Goal: Task Accomplishment & Management: Manage account settings

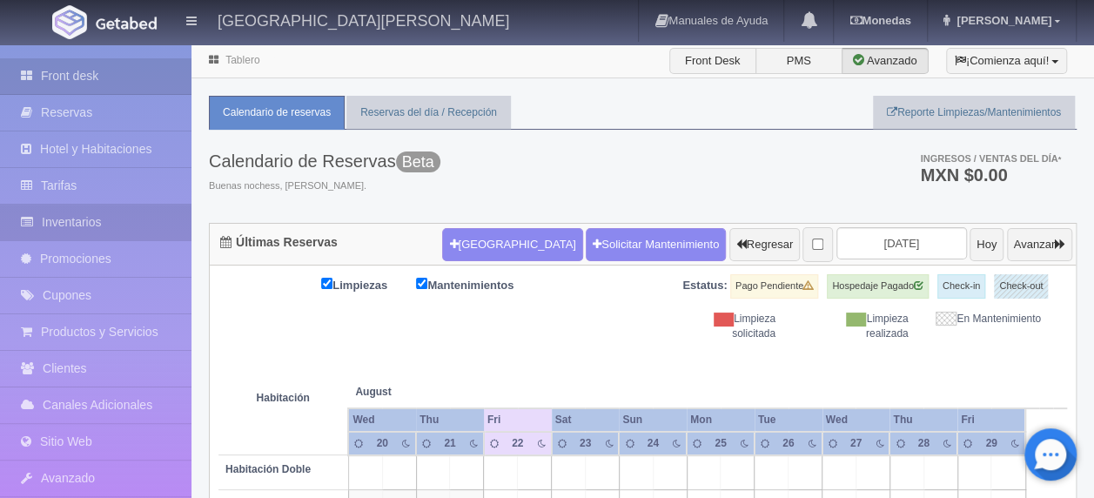
click at [151, 226] on link "Inventarios" at bounding box center [95, 223] width 191 height 36
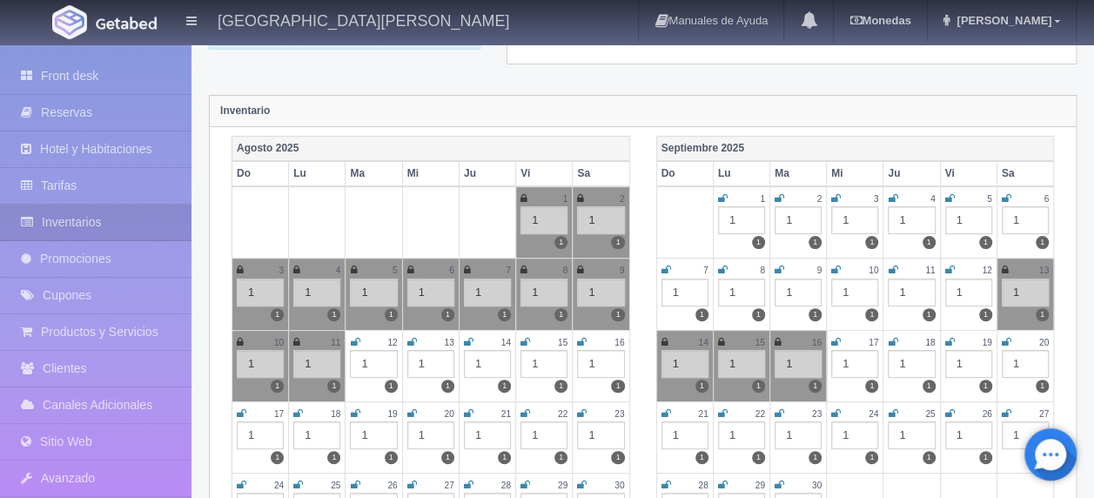
scroll to position [261, 0]
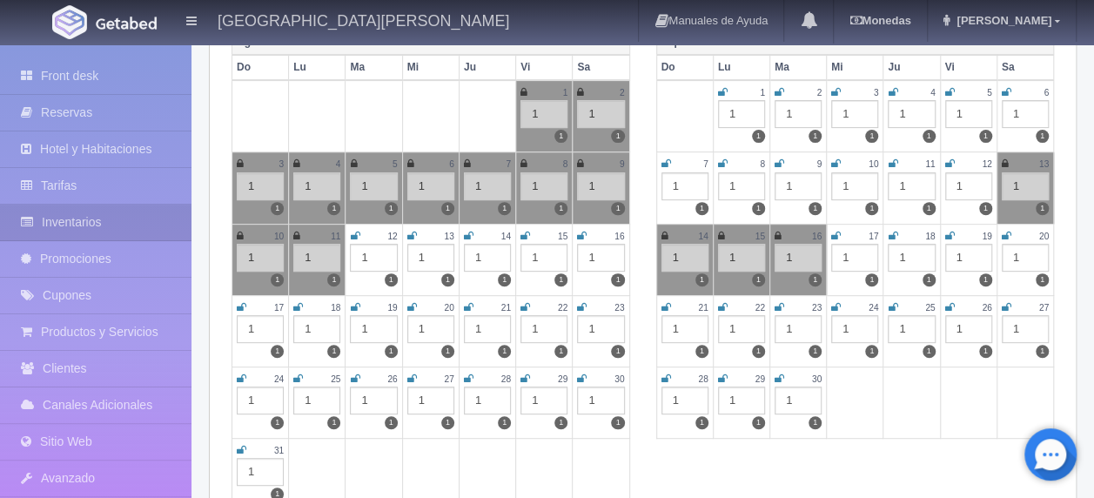
click at [526, 305] on icon at bounding box center [525, 307] width 10 height 10
click at [580, 302] on icon at bounding box center [582, 307] width 10 height 10
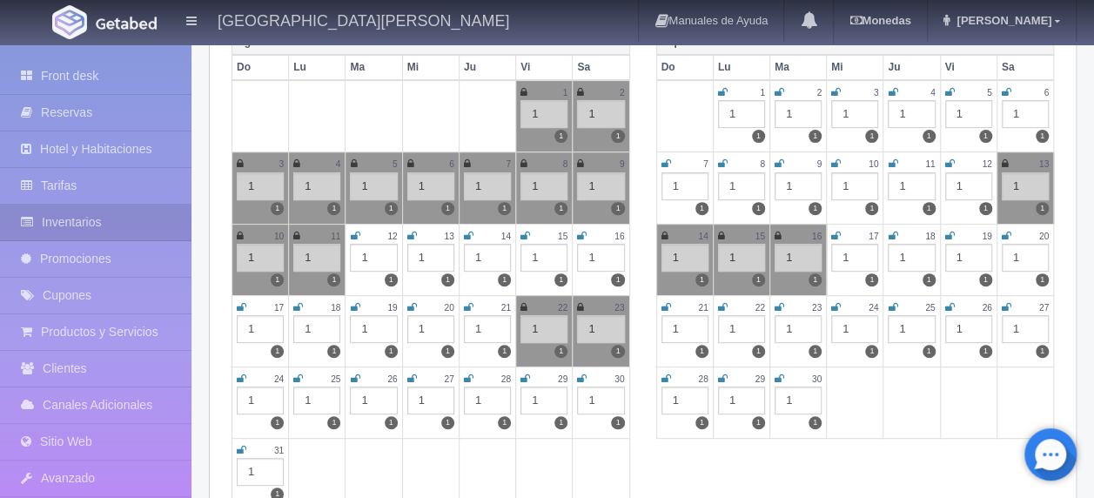
click at [240, 373] on icon at bounding box center [242, 378] width 10 height 10
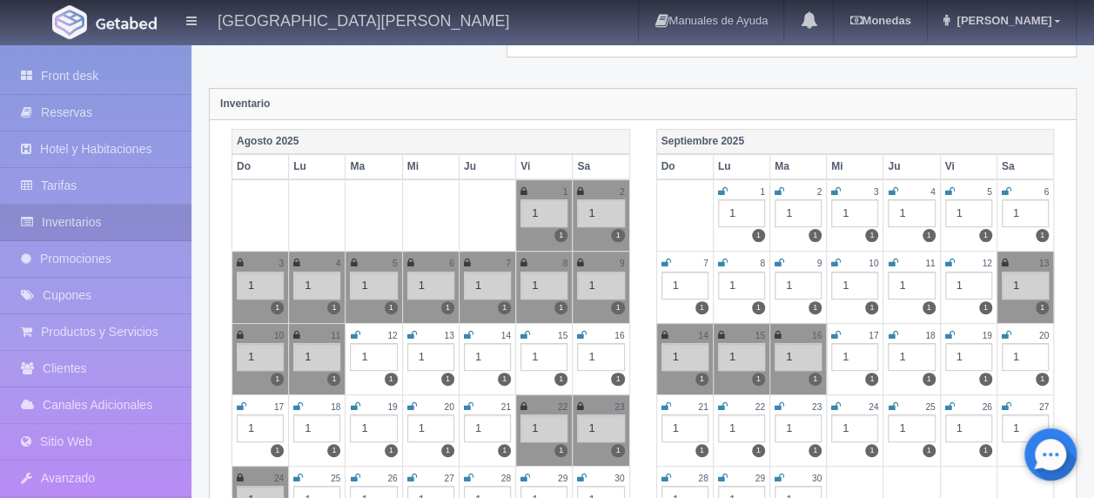
scroll to position [0, 0]
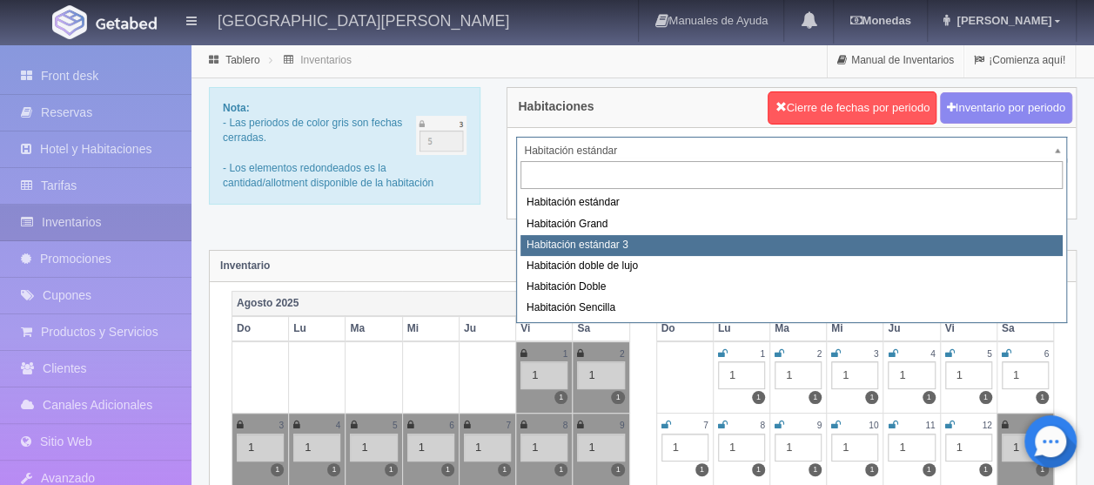
select select "2219"
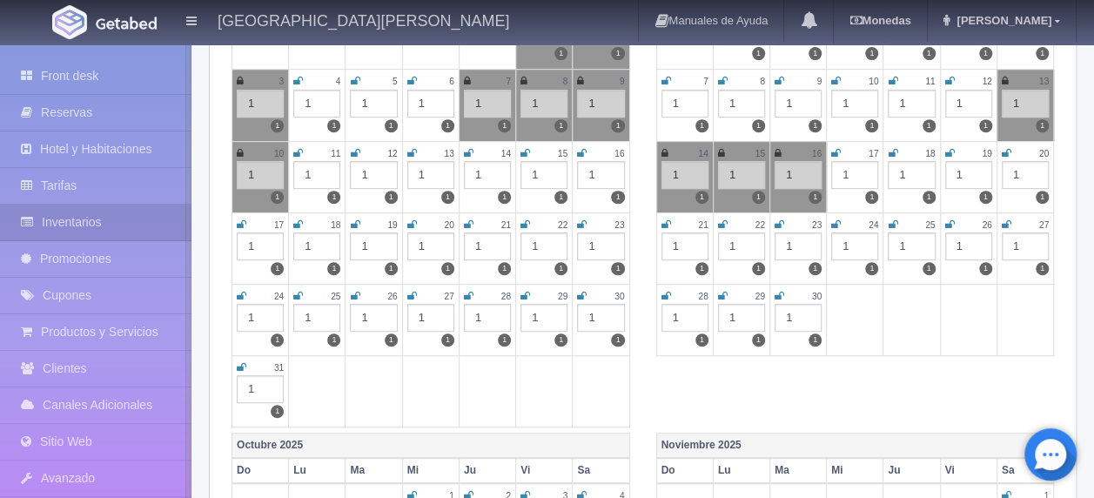
scroll to position [348, 0]
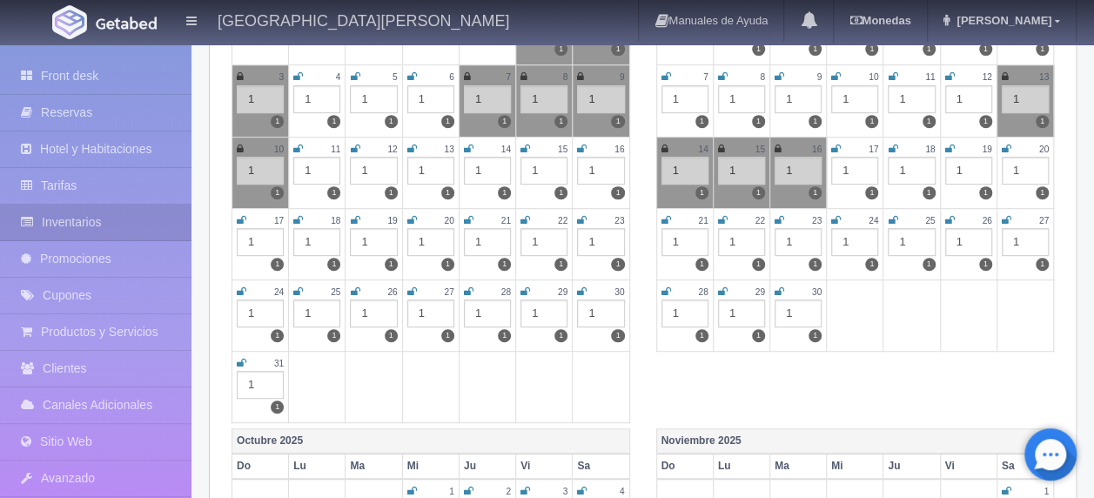
click at [521, 216] on icon at bounding box center [525, 220] width 10 height 10
click at [580, 215] on icon at bounding box center [582, 220] width 10 height 10
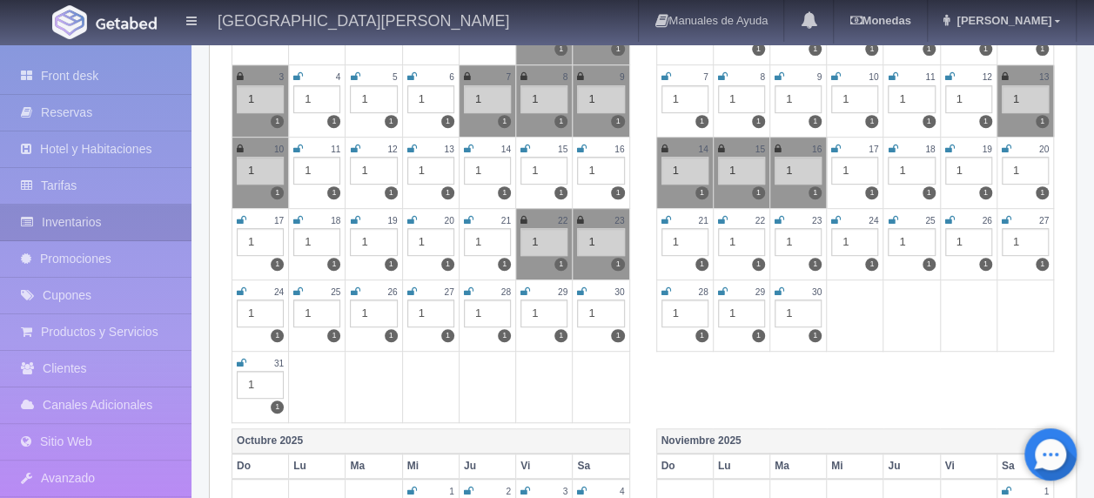
click at [242, 286] on icon at bounding box center [242, 291] width 10 height 10
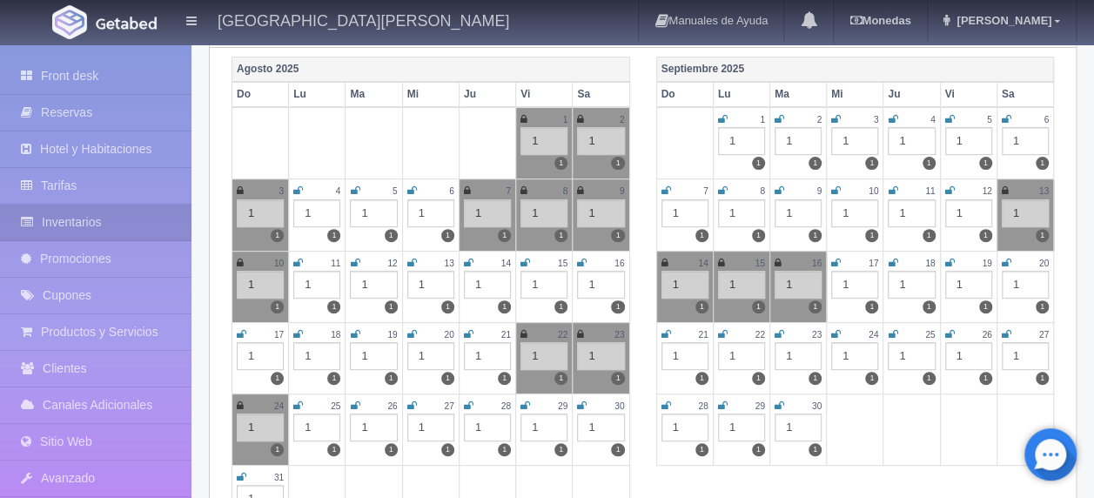
scroll to position [261, 0]
